Goal: Task Accomplishment & Management: Use online tool/utility

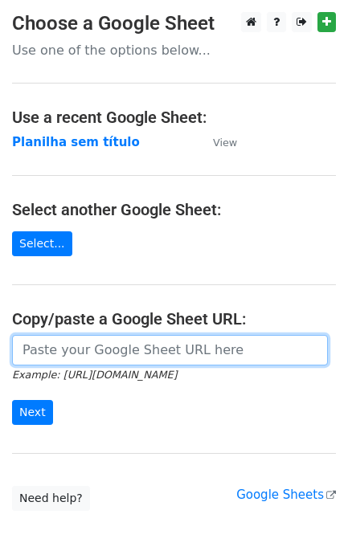
click at [105, 364] on input "url" at bounding box center [170, 350] width 316 height 31
paste input "https://docs.google.com/spreadsheets/d/11dGfEbGc57YceTrmeJPNe1kg2RUhHsyv8kR8EpL…"
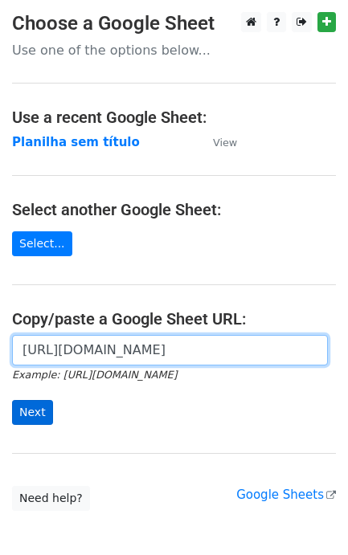
scroll to position [0, 353]
type input "https://docs.google.com/spreadsheets/d/11dGfEbGc57YceTrmeJPNe1kg2RUhHsyv8kR8EpL…"
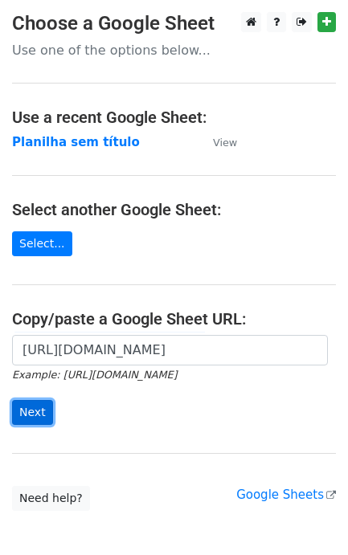
click at [32, 411] on input "Next" at bounding box center [32, 412] width 41 height 25
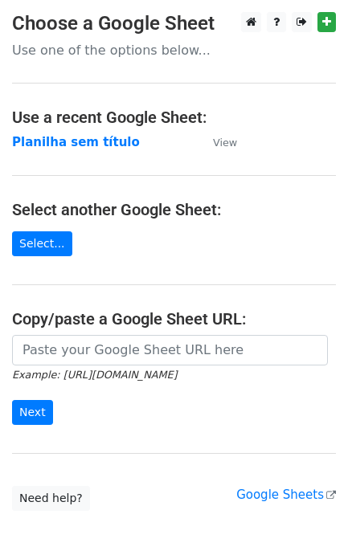
click at [96, 369] on icon "Example: https://docs.google.com/spreadsheets/d/abc/edit" at bounding box center [94, 374] width 165 height 14
click at [99, 369] on icon "Example: https://docs.google.com/spreadsheets/d/abc/edit" at bounding box center [94, 374] width 165 height 14
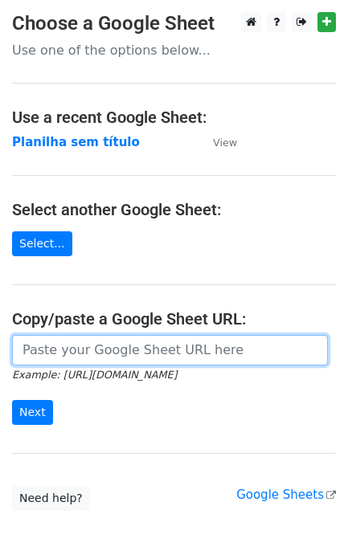
click at [112, 353] on input "url" at bounding box center [170, 350] width 316 height 31
paste input "https://docs.google.com/spreadsheets/d/11dGfEbGc57YceTrmeJPNe1kg2RUhHsyv8kR8EpL…"
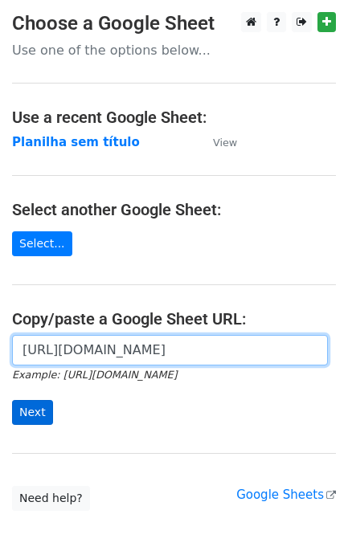
type input "https://docs.google.com/spreadsheets/d/11dGfEbGc57YceTrmeJPNe1kg2RUhHsyv8kR8EpL…"
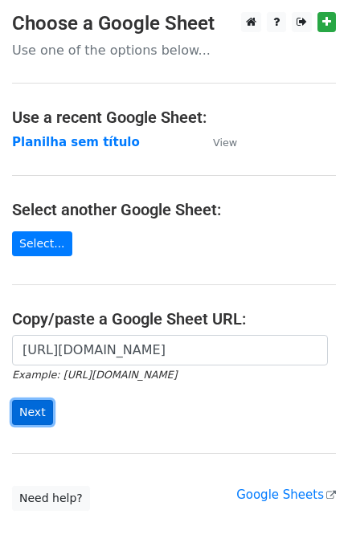
click at [43, 409] on input "Next" at bounding box center [32, 412] width 41 height 25
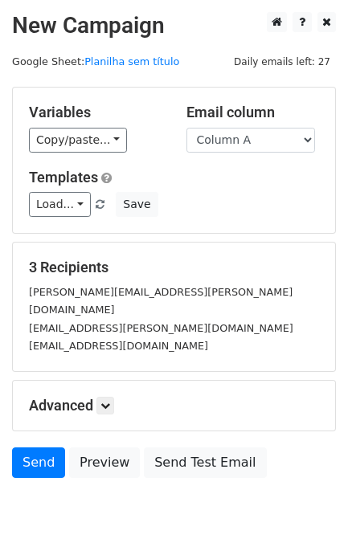
click at [43, 426] on form "Variables Copy/paste... {{Column A}} Email column Column A Templates Load... No…" at bounding box center [174, 286] width 324 height 399
click at [42, 447] on link "Send" at bounding box center [38, 462] width 53 height 31
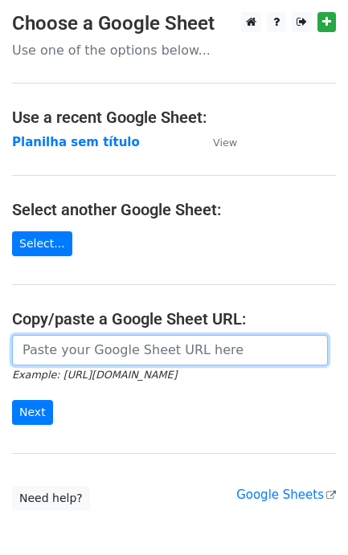
click at [137, 353] on input "url" at bounding box center [170, 350] width 316 height 31
paste input "[URL][DOMAIN_NAME]"
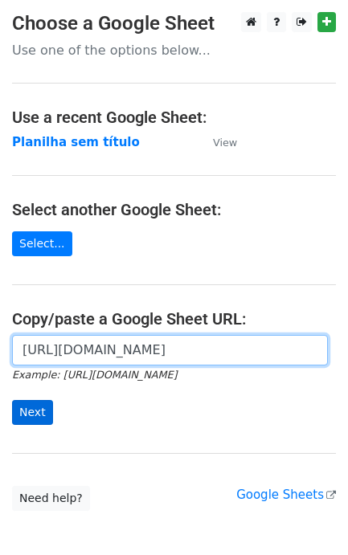
scroll to position [0, 353]
type input "https://docs.google.com/spreadsheets/d/11dGfEbGc57YceTrmeJPNe1kg2RUhHsyv8kR8EpL…"
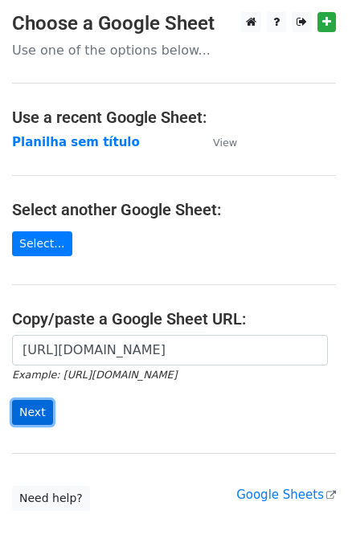
click at [33, 409] on input "Next" at bounding box center [32, 412] width 41 height 25
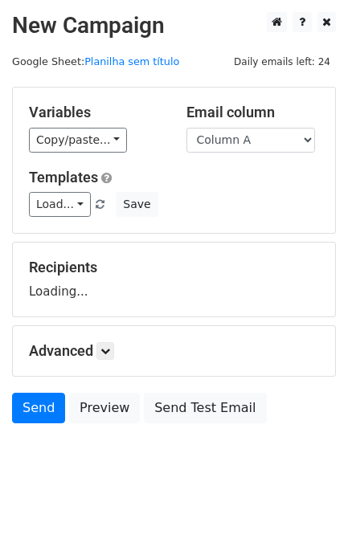
click at [43, 376] on div "Advanced Tracking Track Opens UTM Codes Track Clicks Filters Only include sprea…" at bounding box center [174, 351] width 322 height 50
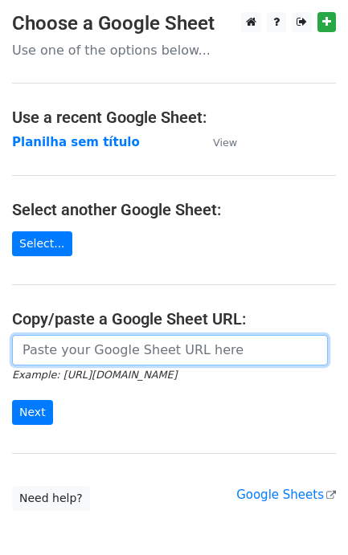
click at [161, 357] on input "url" at bounding box center [170, 350] width 316 height 31
paste input "[URL][DOMAIN_NAME]"
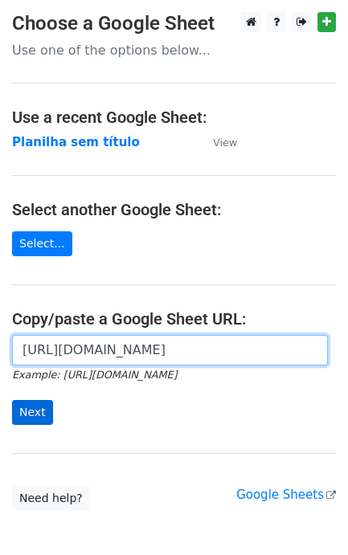
scroll to position [0, 353]
type input "https://docs.google.com/spreadsheets/d/11dGfEbGc57YceTrmeJPNe1kg2RUhHsyv8kR8EpL…"
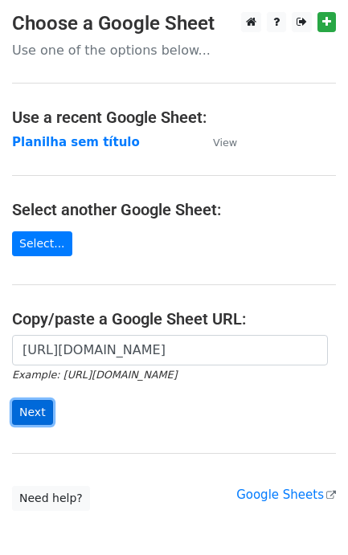
click at [39, 408] on input "Next" at bounding box center [32, 412] width 41 height 25
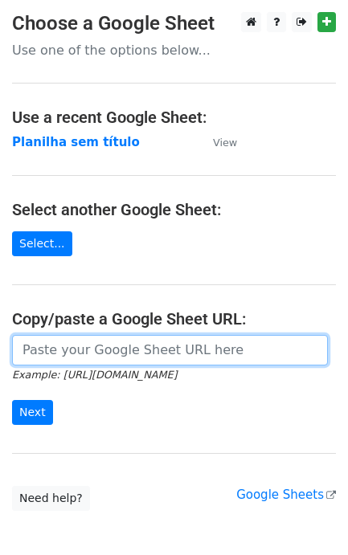
click at [82, 351] on input "url" at bounding box center [170, 350] width 316 height 31
click at [74, 347] on input "url" at bounding box center [170, 350] width 316 height 31
paste input "[URL][DOMAIN_NAME]"
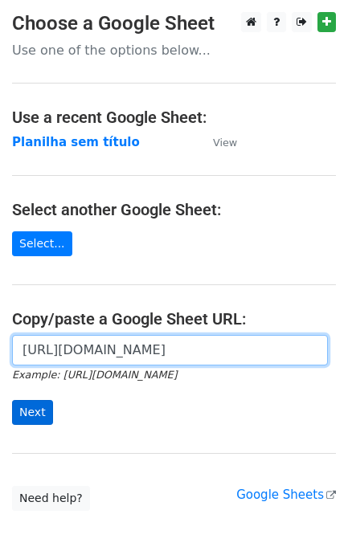
scroll to position [0, 353]
type input "[URL][DOMAIN_NAME]"
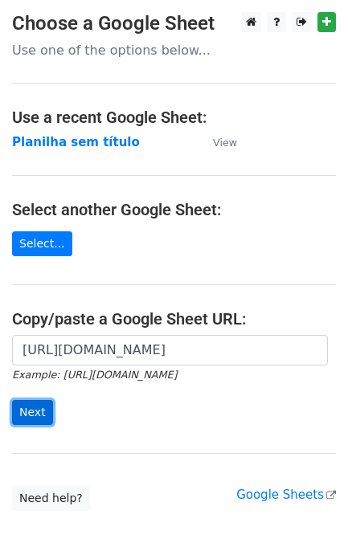
scroll to position [0, 0]
click at [29, 415] on input "Next" at bounding box center [32, 412] width 41 height 25
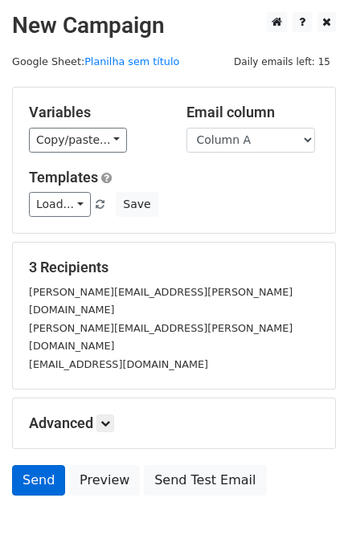
click at [43, 417] on form "Variables Copy/paste... {{Column A}} Email column Column A Templates Load... No…" at bounding box center [174, 295] width 324 height 417
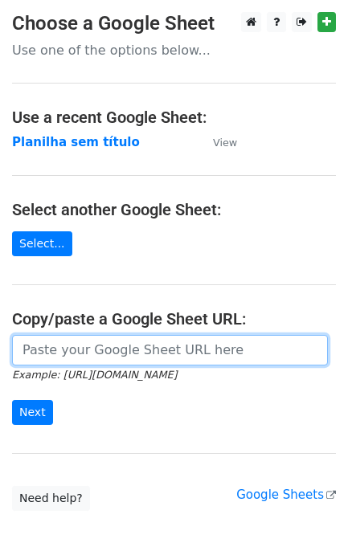
click at [102, 364] on input "url" at bounding box center [170, 350] width 316 height 31
paste input "[URL][DOMAIN_NAME]"
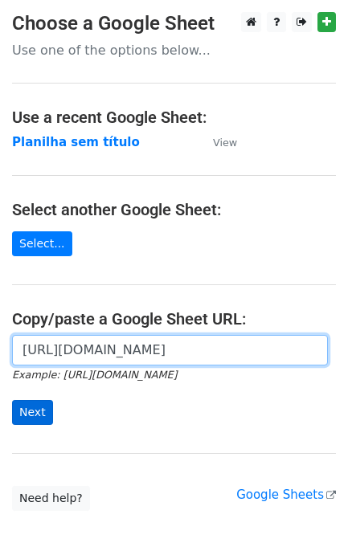
type input "[URL][DOMAIN_NAME]"
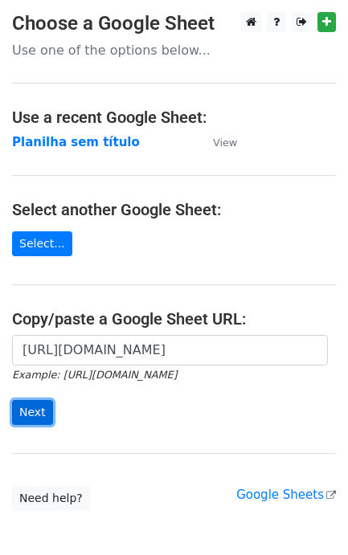
click at [29, 401] on input "Next" at bounding box center [32, 412] width 41 height 25
